Goal: Check status

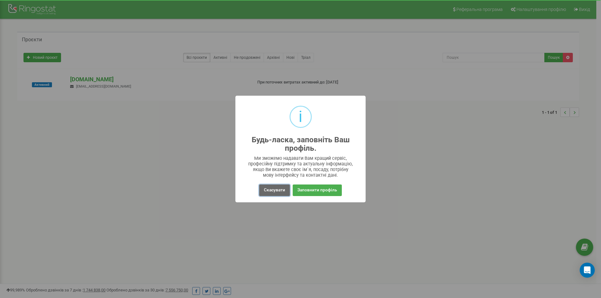
click at [279, 191] on button "Скасувати" at bounding box center [274, 191] width 31 height 12
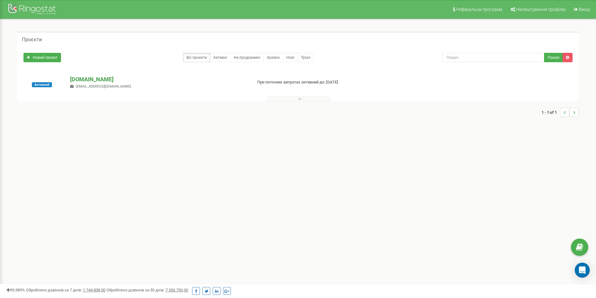
click at [84, 77] on p "[DOMAIN_NAME]" at bounding box center [158, 79] width 177 height 8
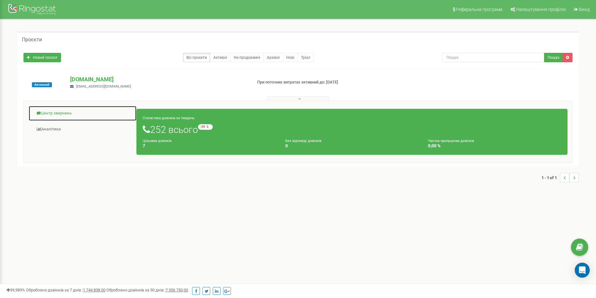
click at [66, 113] on link "Центр звернень" at bounding box center [82, 113] width 108 height 15
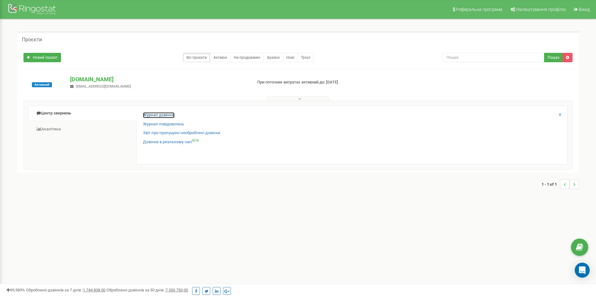
click at [158, 115] on link "Журнал дзвінків" at bounding box center [159, 115] width 32 height 6
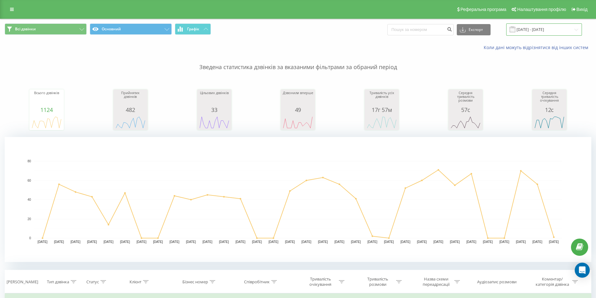
click at [541, 28] on input "[DATE] - [DATE]" at bounding box center [544, 29] width 76 height 12
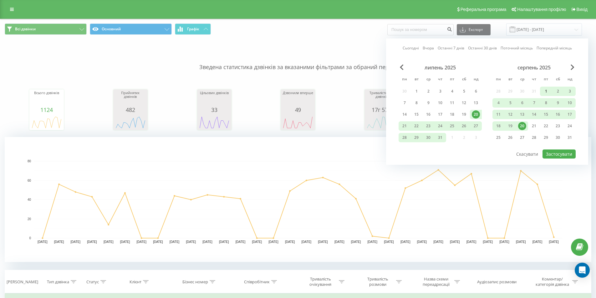
click at [545, 90] on div "1" at bounding box center [546, 91] width 8 height 8
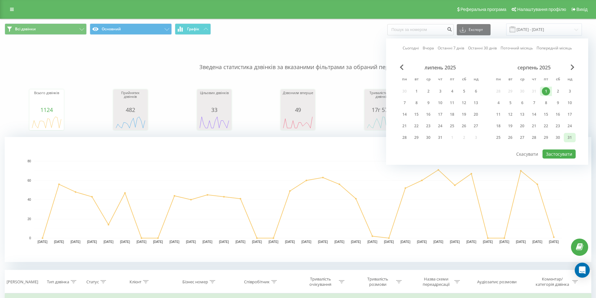
click at [568, 137] on div "31" at bounding box center [570, 138] width 8 height 8
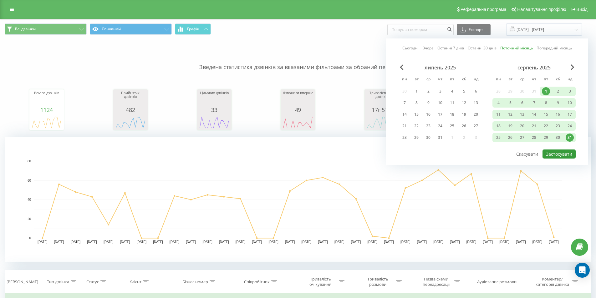
click at [566, 154] on button "Застосувати" at bounding box center [559, 154] width 33 height 9
type input "[DATE] - [DATE]"
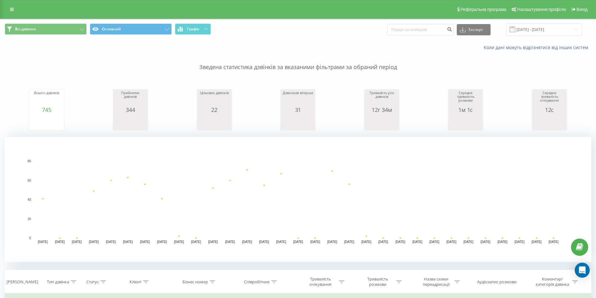
scroll to position [94, 0]
